Goal: Book appointment/travel/reservation

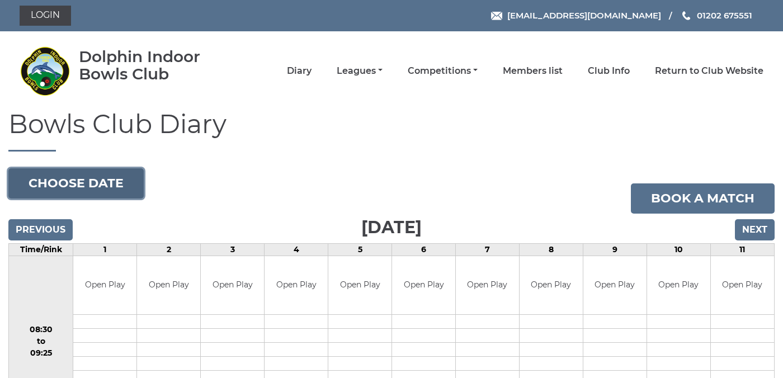
click at [82, 176] on button "Choose date" at bounding box center [75, 183] width 135 height 30
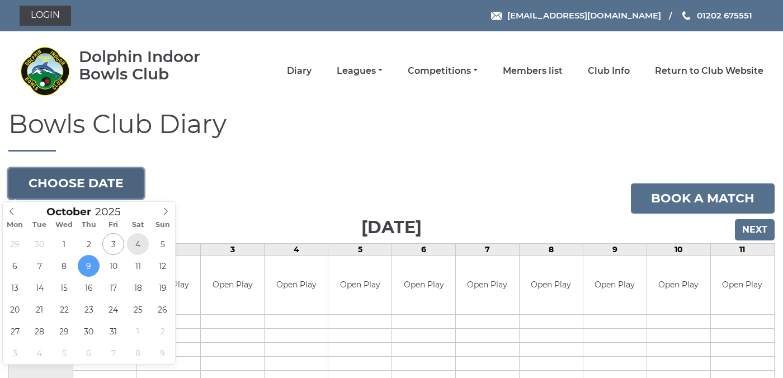
type input "[DATE]"
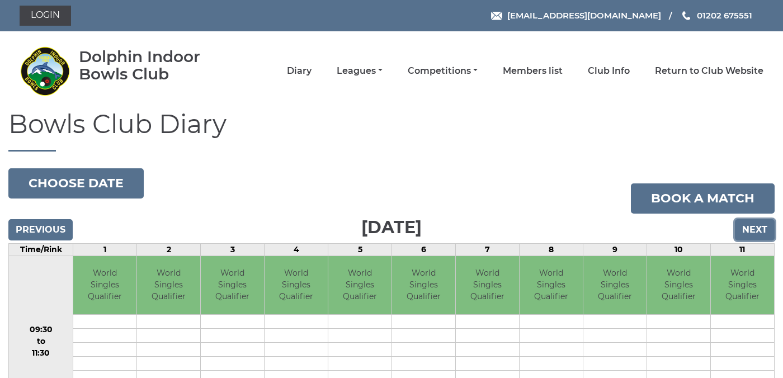
click at [751, 228] on input "Next" at bounding box center [755, 229] width 40 height 21
